Goal: Task Accomplishment & Management: Complete application form

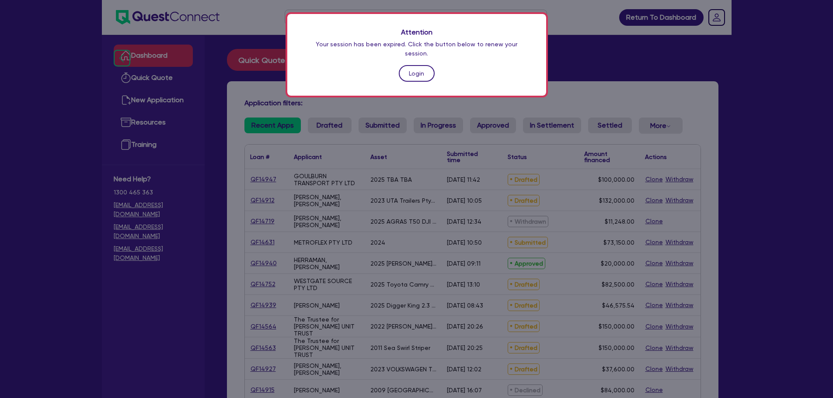
click at [410, 69] on link "Login" at bounding box center [417, 73] width 36 height 17
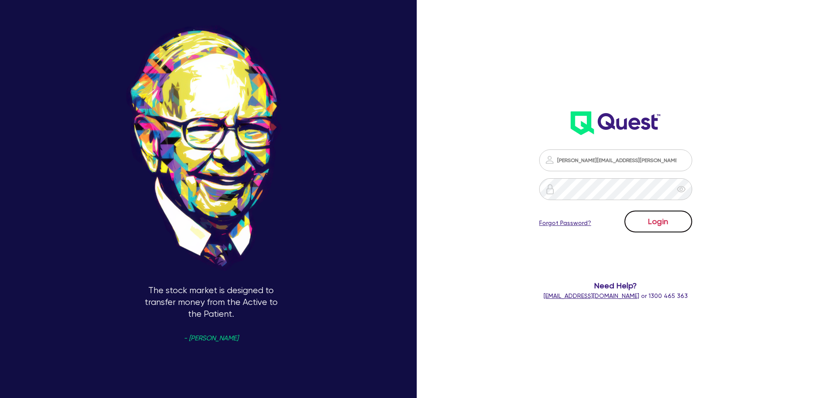
click at [681, 216] on button "Login" at bounding box center [658, 222] width 68 height 22
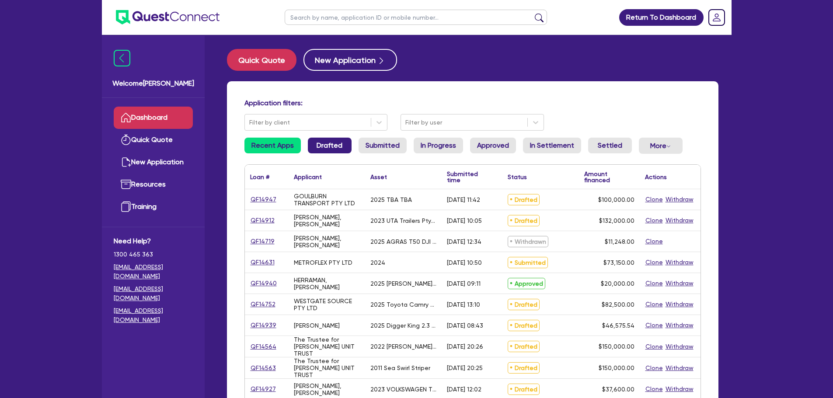
click at [319, 144] on link "Drafted" at bounding box center [330, 146] width 44 height 16
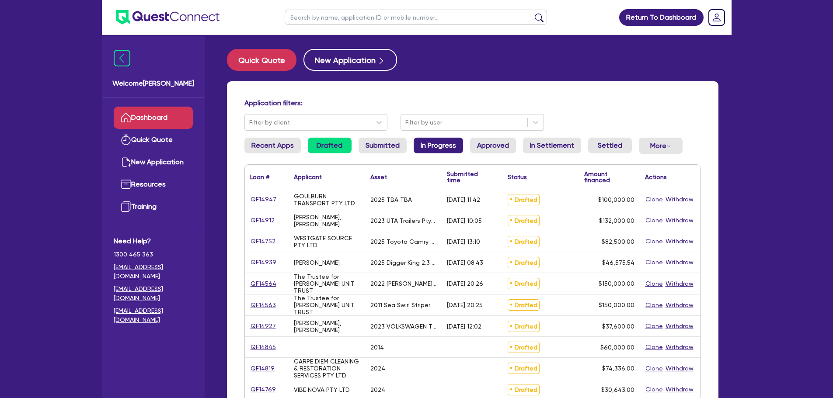
click at [442, 148] on link "In Progress" at bounding box center [437, 146] width 49 height 16
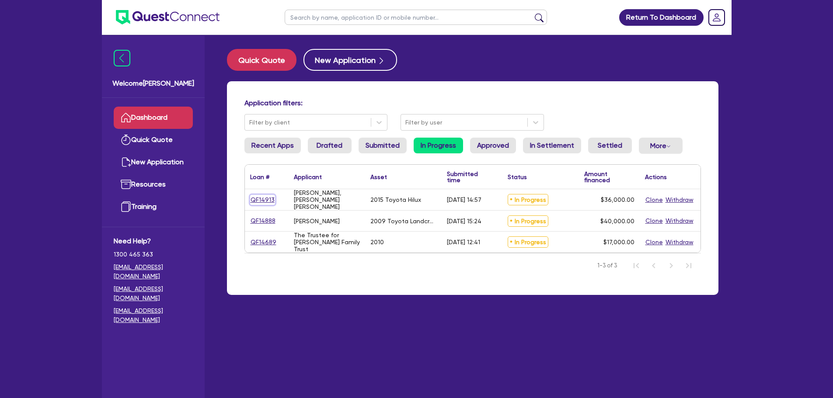
click at [270, 203] on link "QF14913" at bounding box center [262, 200] width 25 height 10
select select "CARS_AND_LIGHT_TRUCKS"
select select "VANS_AND_UTES"
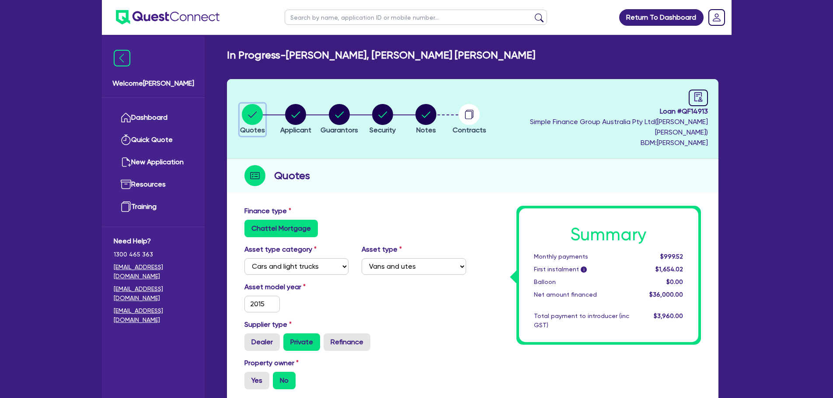
click at [247, 115] on circle "button" at bounding box center [252, 114] width 21 height 21
click at [176, 112] on link "Dashboard" at bounding box center [153, 118] width 79 height 22
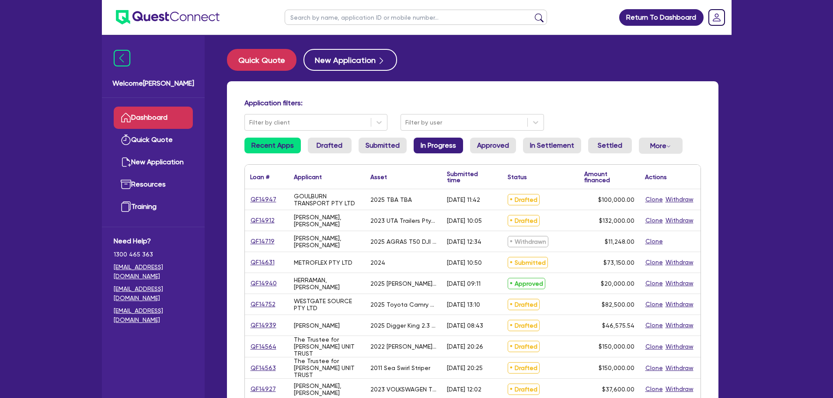
click at [432, 142] on link "In Progress" at bounding box center [437, 146] width 49 height 16
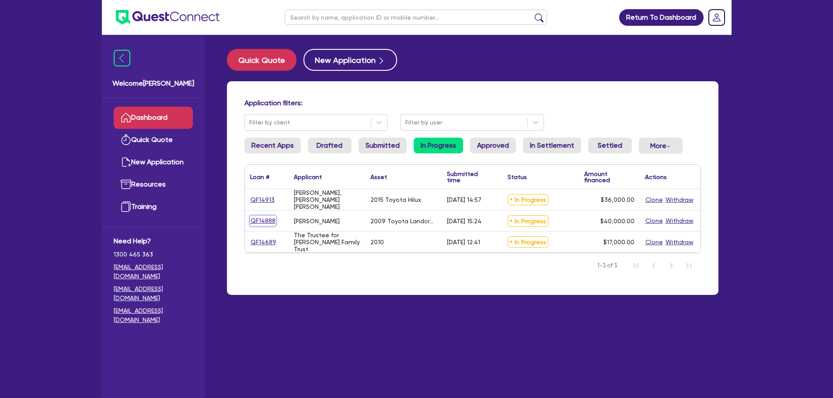
click at [267, 219] on link "QF14888" at bounding box center [263, 221] width 26 height 10
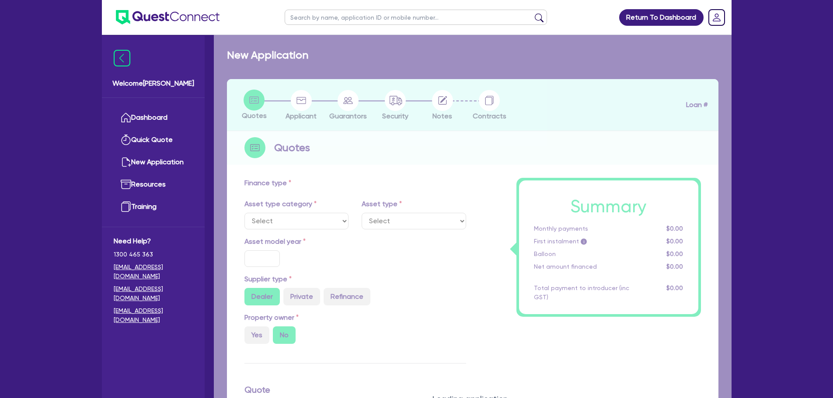
select select "CARS_AND_LIGHT_TRUCKS"
type input "2009"
radio input "false"
radio input "true"
type input "52,500"
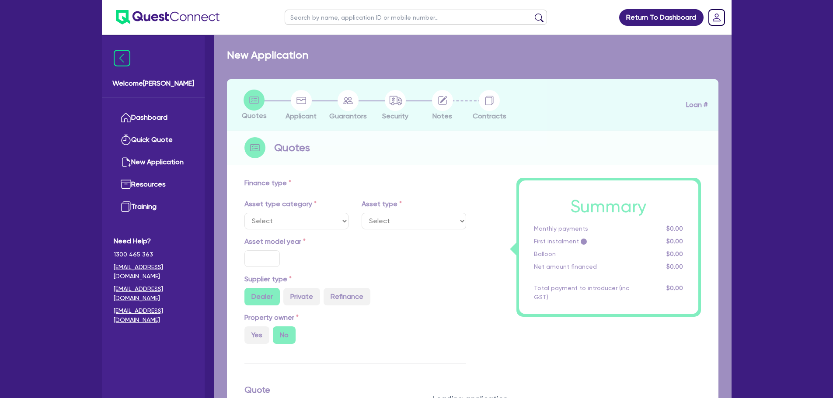
type input "12,500"
type input "20"
type input "10,500"
type input "10"
type input "4,000"
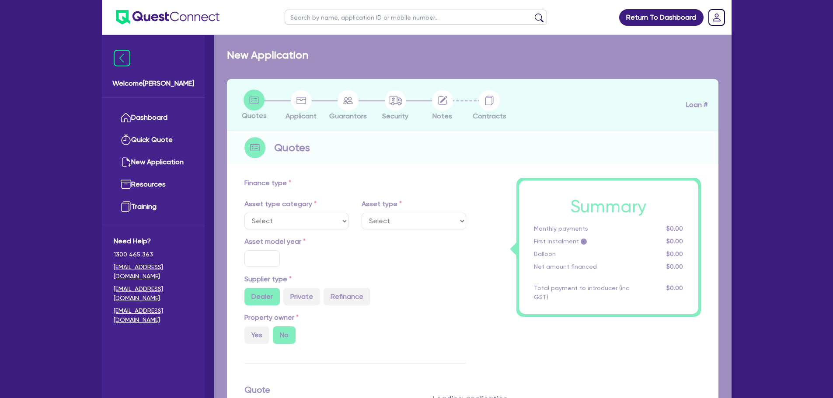
type input "17.99"
select select "PASSENGER_VEHICLES"
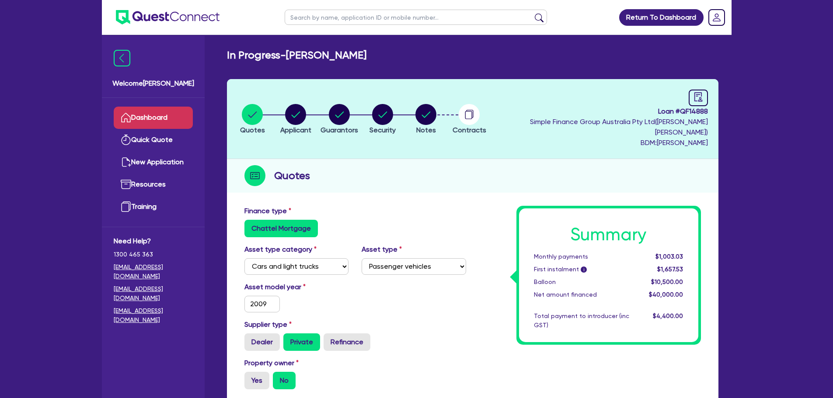
click at [164, 116] on link "Dashboard" at bounding box center [153, 118] width 79 height 22
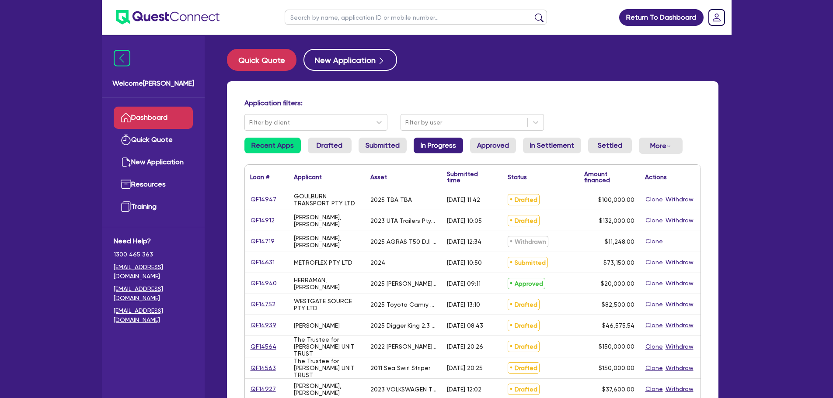
click at [442, 146] on link "In Progress" at bounding box center [437, 146] width 49 height 16
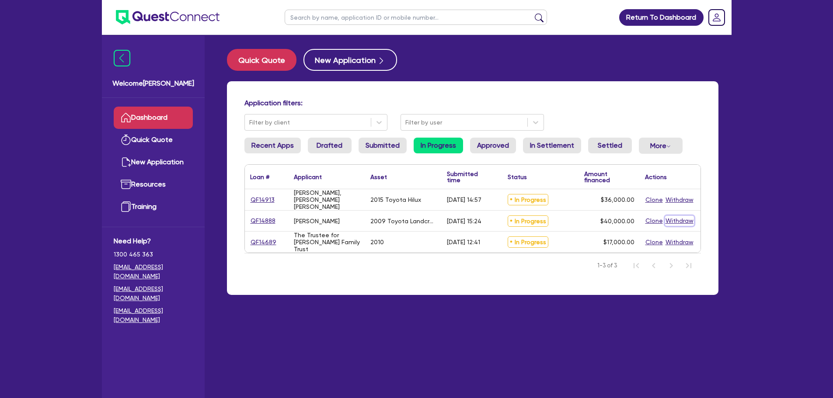
click at [677, 221] on button "Withdraw" at bounding box center [679, 221] width 29 height 10
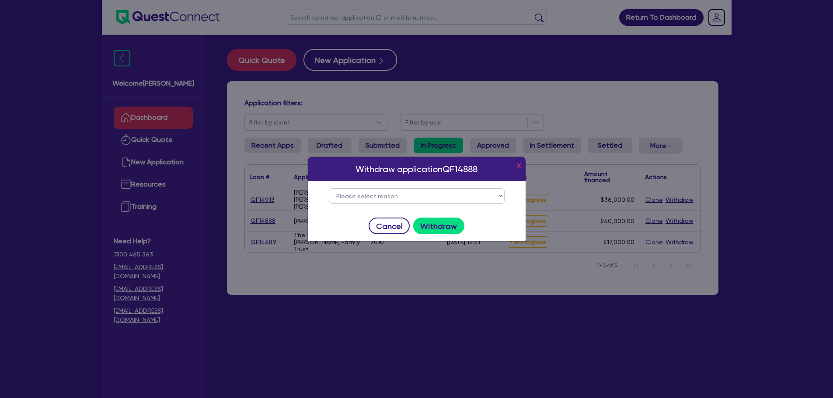
click at [445, 197] on select "Please select reason Change of mind Asset no longer available Alternative finan…" at bounding box center [417, 195] width 176 height 15
select select "5"
click at [329, 188] on select "Please select reason Change of mind Asset no longer available Alternative finan…" at bounding box center [417, 195] width 176 height 15
click at [450, 223] on button "Withdraw" at bounding box center [438, 226] width 51 height 17
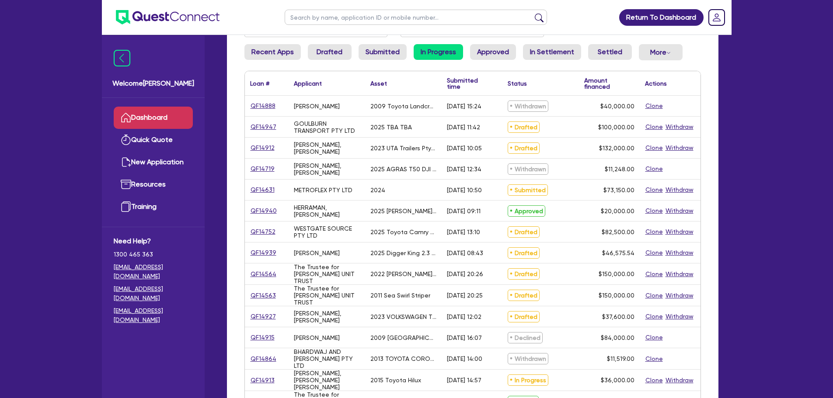
scroll to position [44, 0]
